Goal: Find specific page/section: Find specific page/section

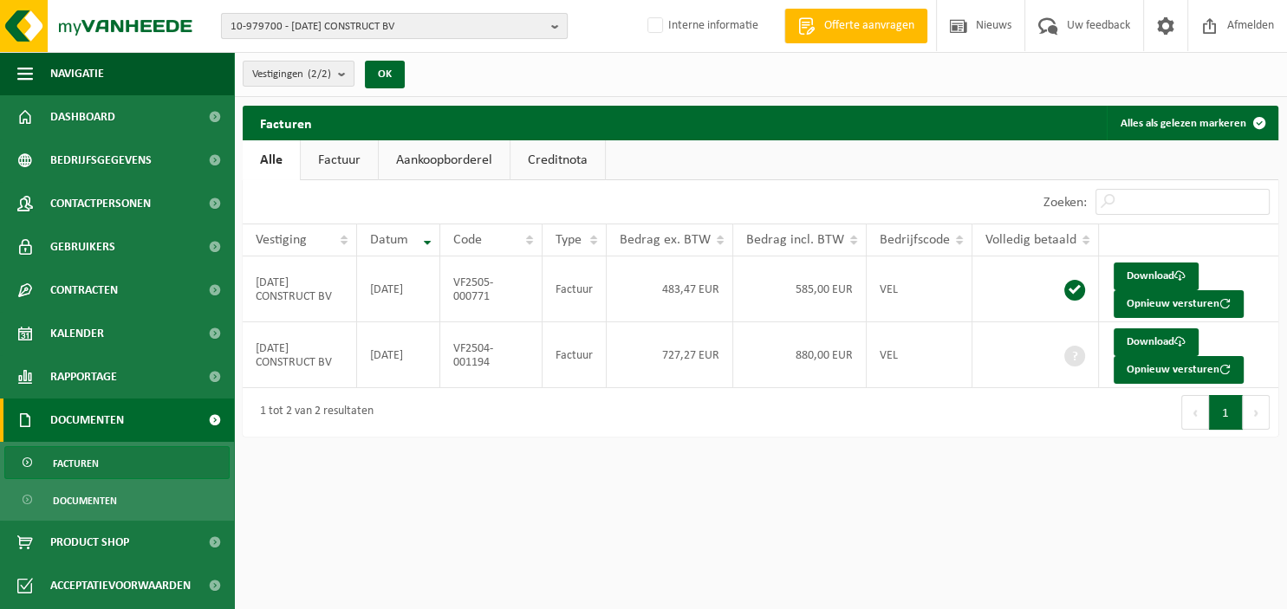
click at [555, 30] on b "button" at bounding box center [559, 26] width 16 height 24
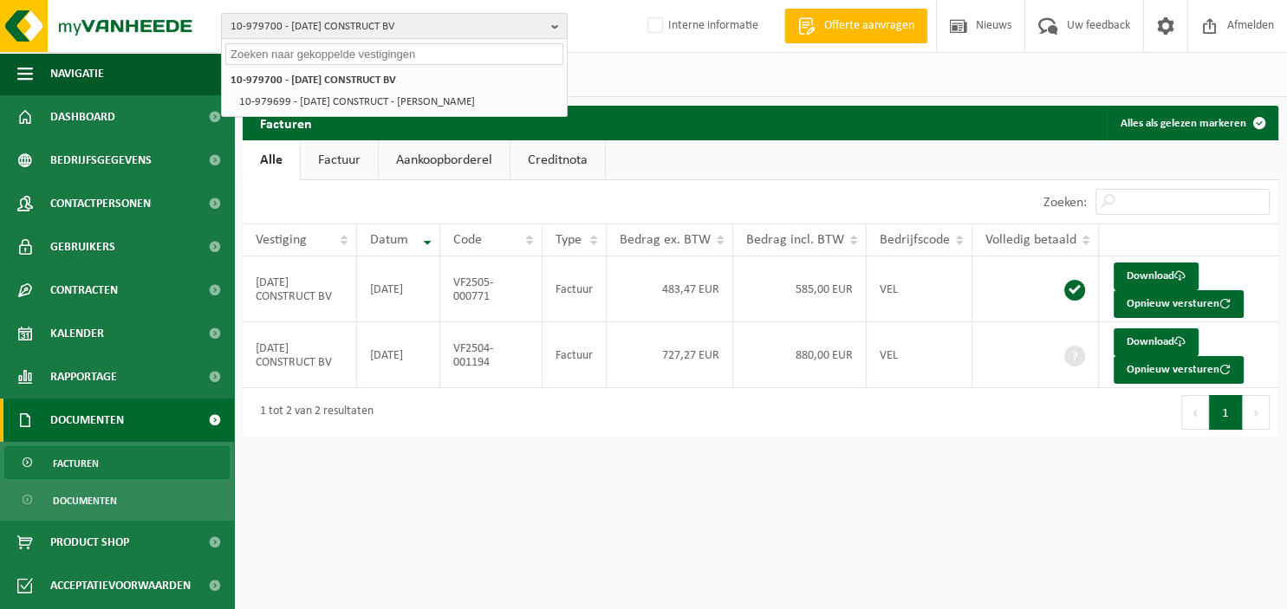
paste input "10-954149"
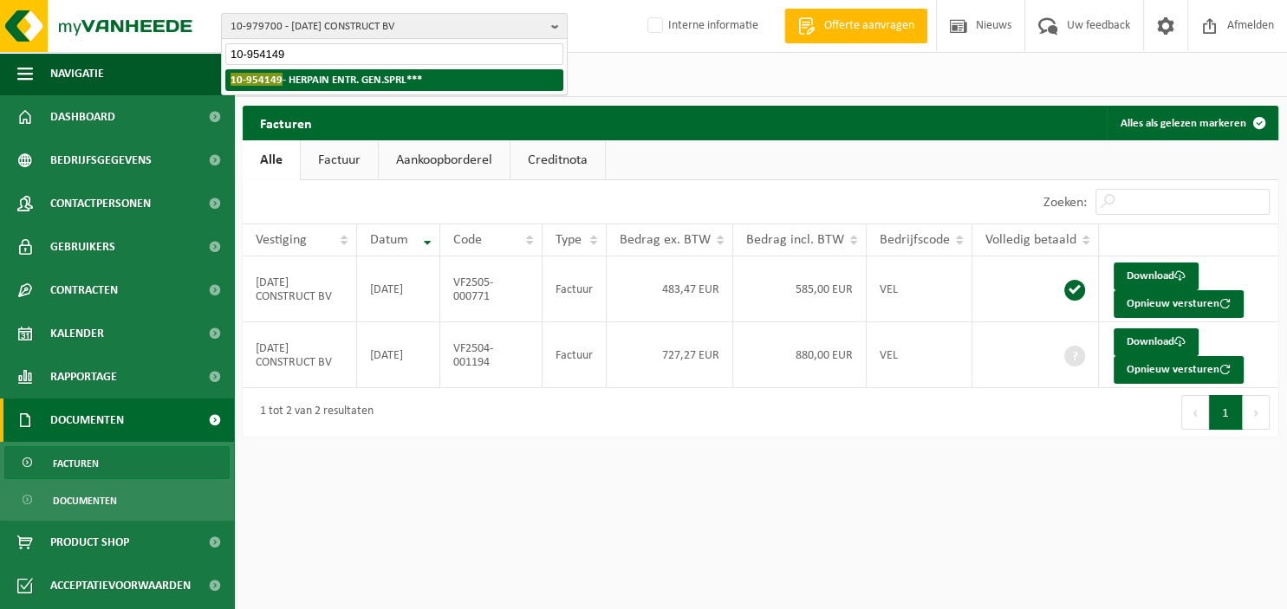
type input "10-954149"
click at [404, 81] on strong "10-954149 - HERPAIN ENTR. GEN.SPRL***" at bounding box center [327, 79] width 192 height 13
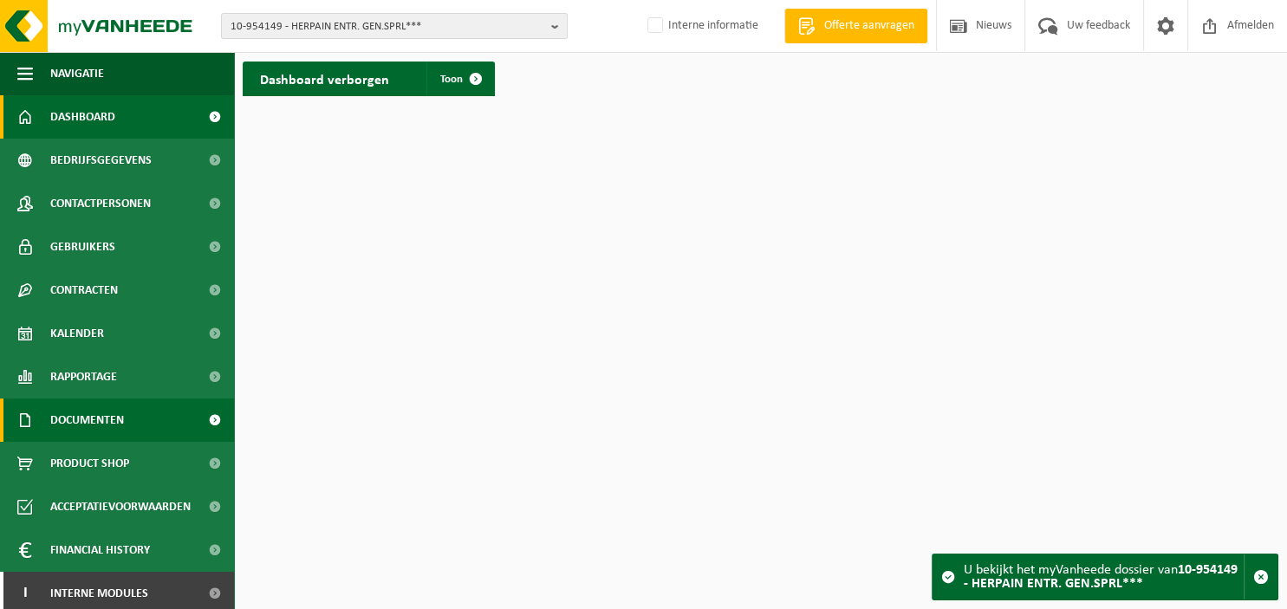
click at [107, 418] on span "Documenten" at bounding box center [87, 420] width 74 height 43
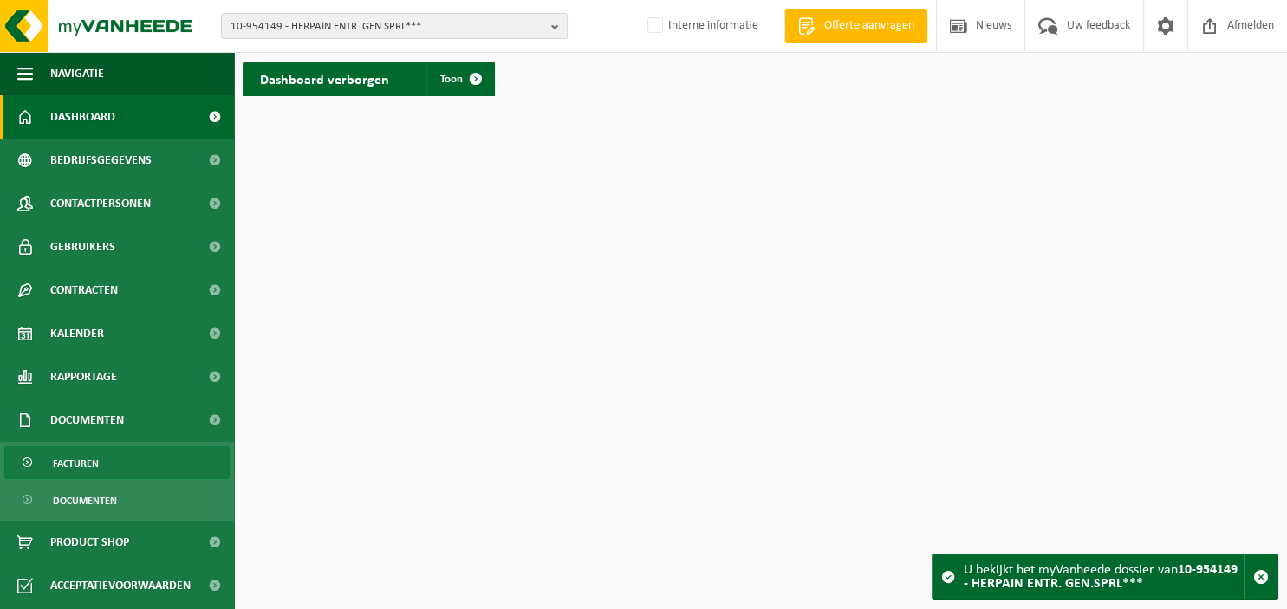
click at [111, 458] on link "Facturen" at bounding box center [116, 462] width 225 height 33
